Goal: Task Accomplishment & Management: Manage account settings

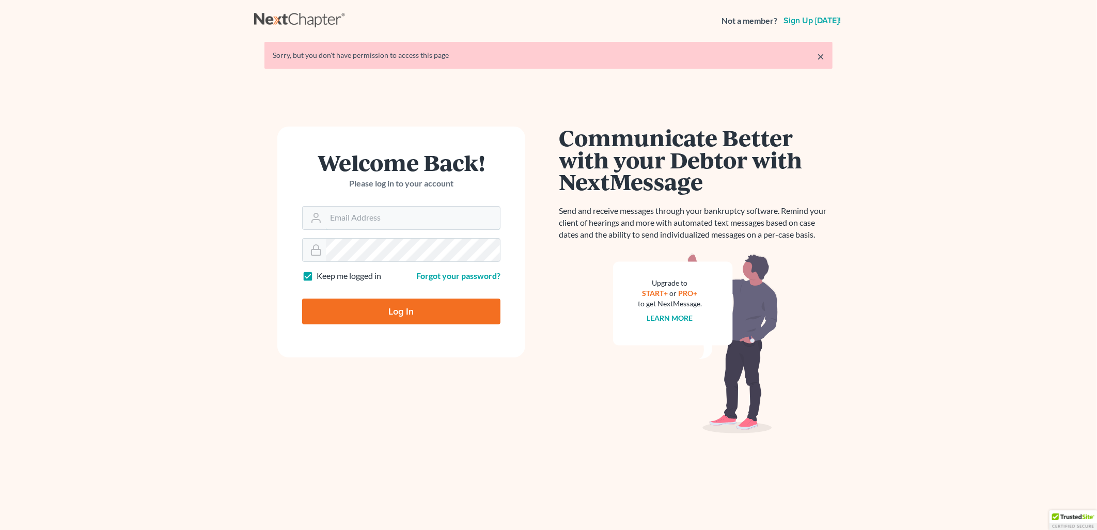
type input "Damon.Bruntz@bruntzlaw.com"
click at [436, 303] on input "Log In" at bounding box center [401, 312] width 198 height 26
type input "Thinking..."
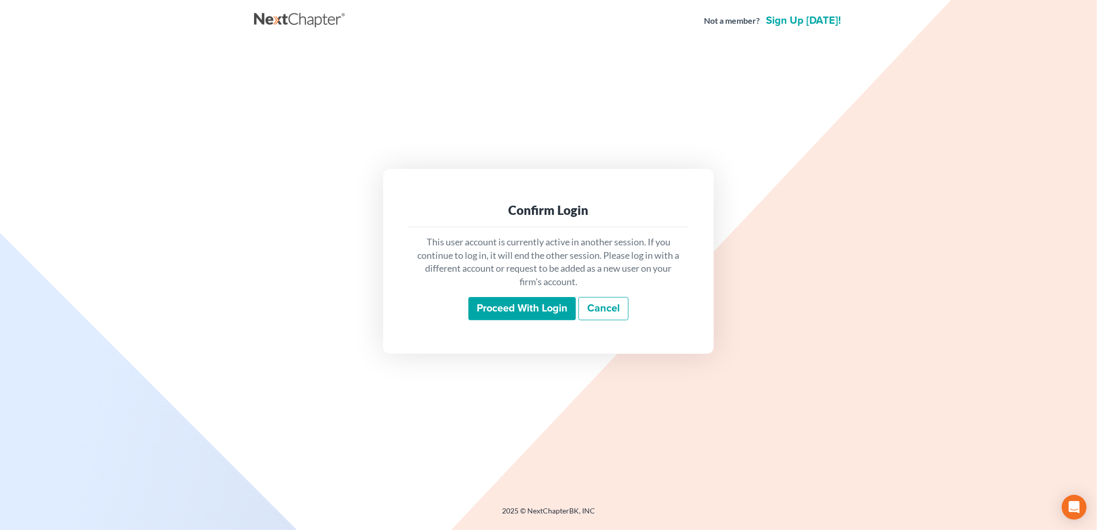
click at [553, 316] on input "Proceed with login" at bounding box center [522, 309] width 107 height 24
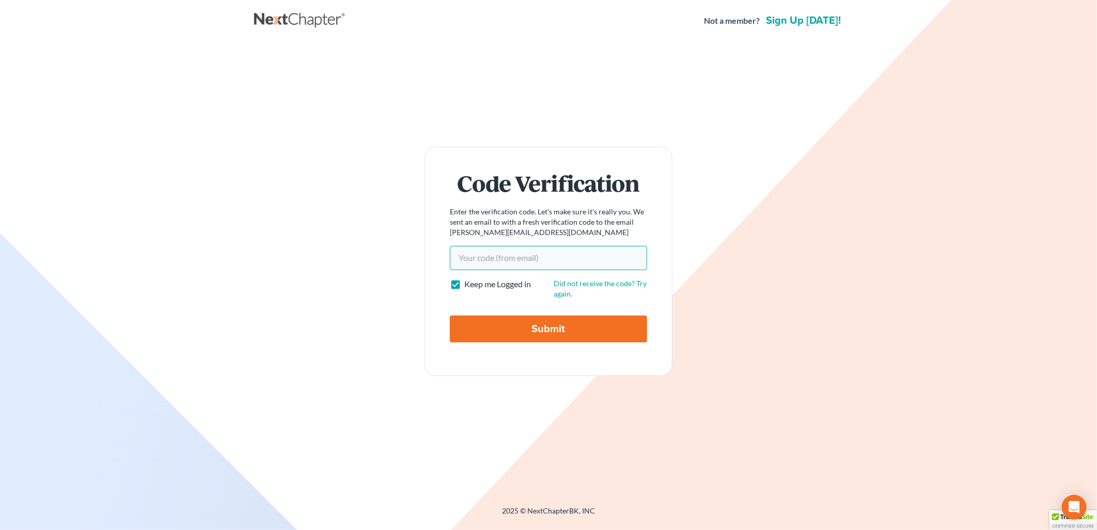
click at [548, 260] on input "Your code(from email)" at bounding box center [548, 258] width 197 height 24
paste input "6db2aa"
type input "6db2aa"
click at [539, 322] on input "Submit" at bounding box center [548, 329] width 197 height 27
type input "Thinking..."
